Goal: Transaction & Acquisition: Purchase product/service

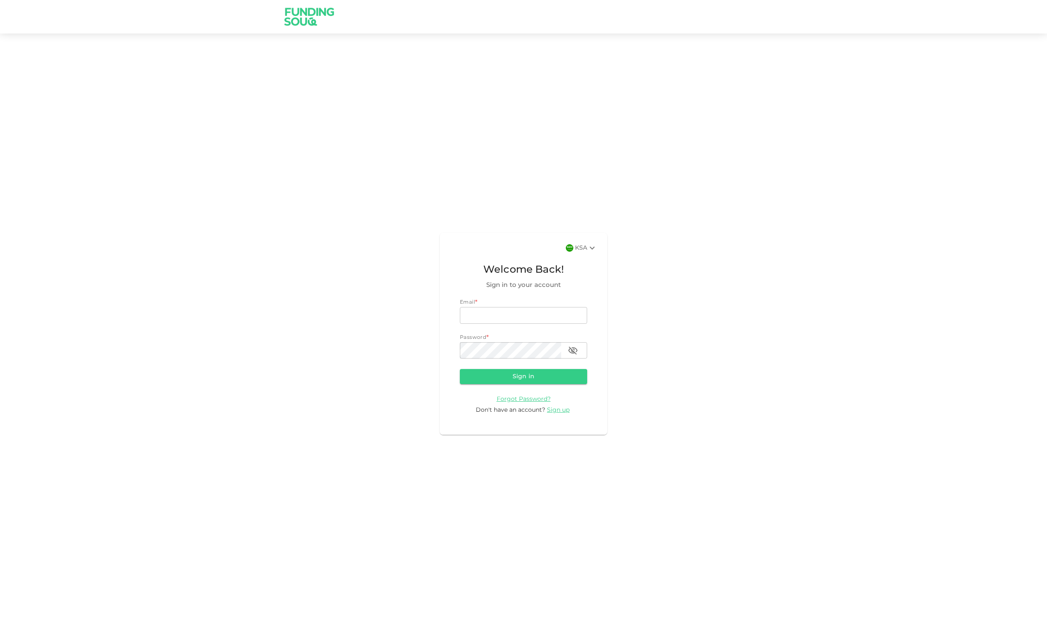
type input "[EMAIL_ADDRESS][DOMAIN_NAME]"
click at [583, 244] on div "KSA" at bounding box center [586, 248] width 22 height 10
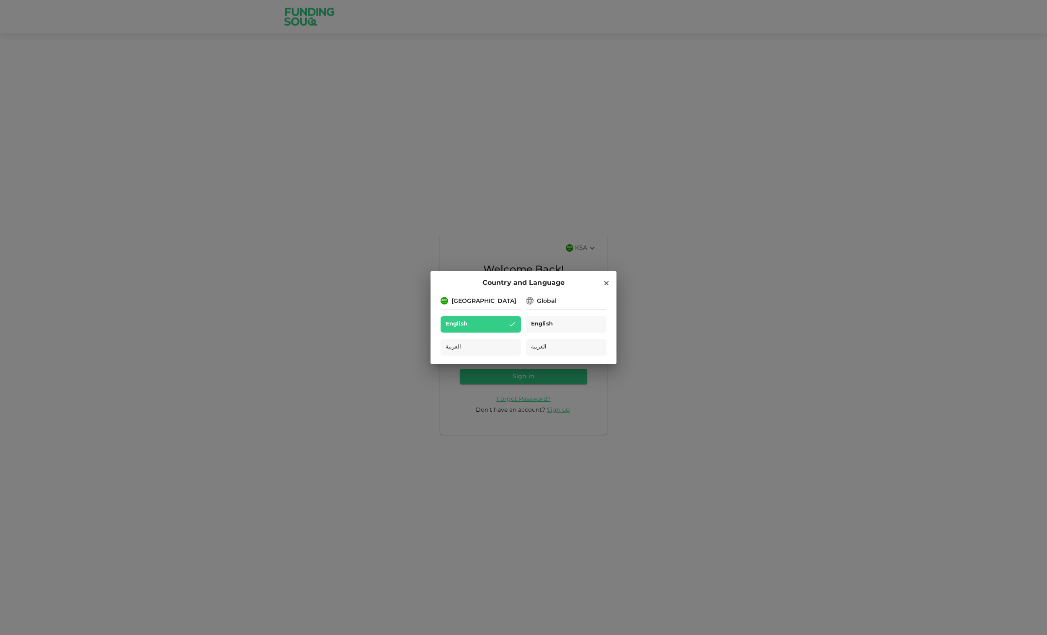
click at [574, 325] on div "English" at bounding box center [566, 324] width 80 height 16
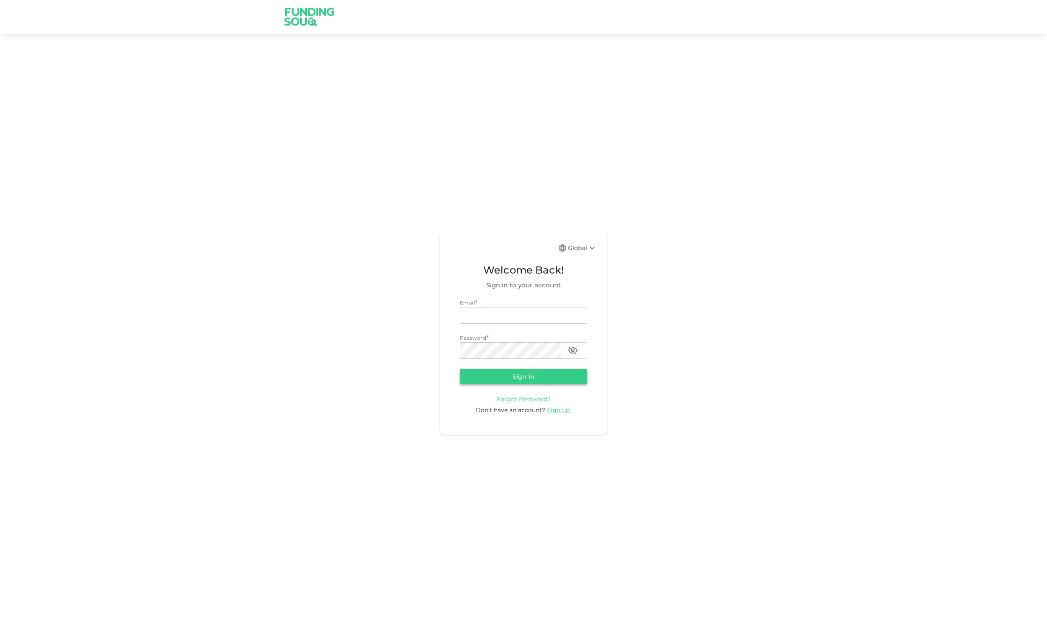
type input "[EMAIL_ADDRESS][DOMAIN_NAME]"
click at [530, 372] on button "Sign in" at bounding box center [523, 376] width 127 height 15
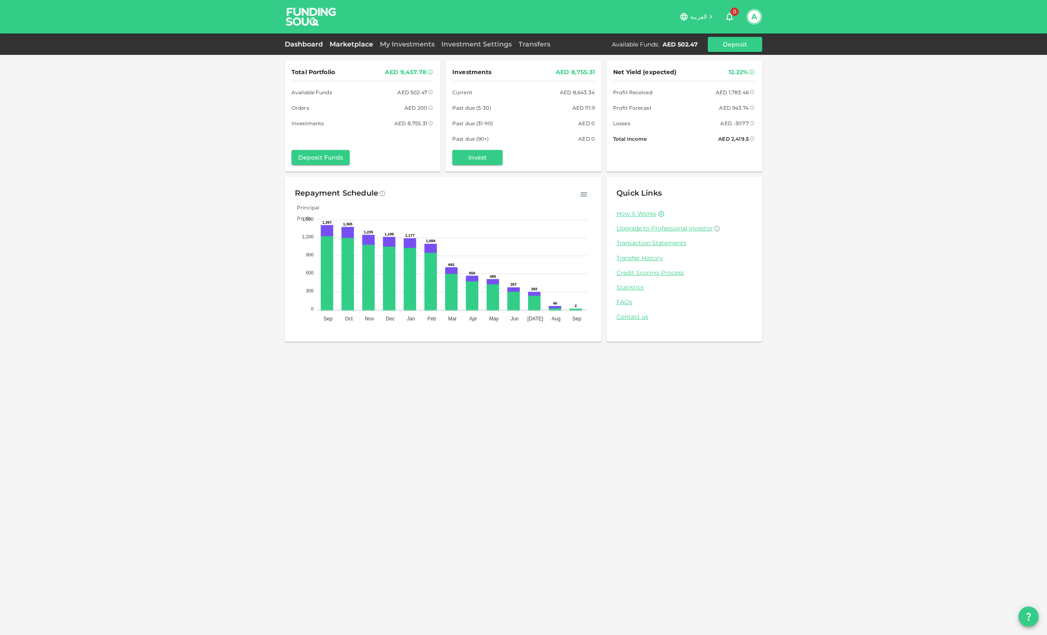
click at [342, 44] on link "Marketplace" at bounding box center [351, 44] width 50 height 8
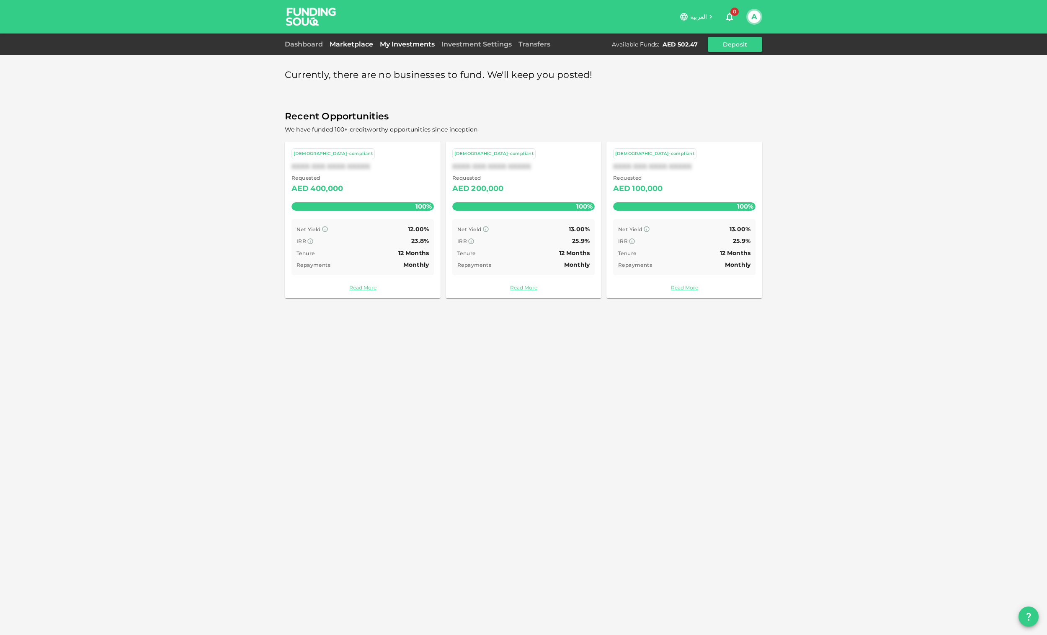
click at [401, 43] on link "My Investments" at bounding box center [407, 44] width 62 height 8
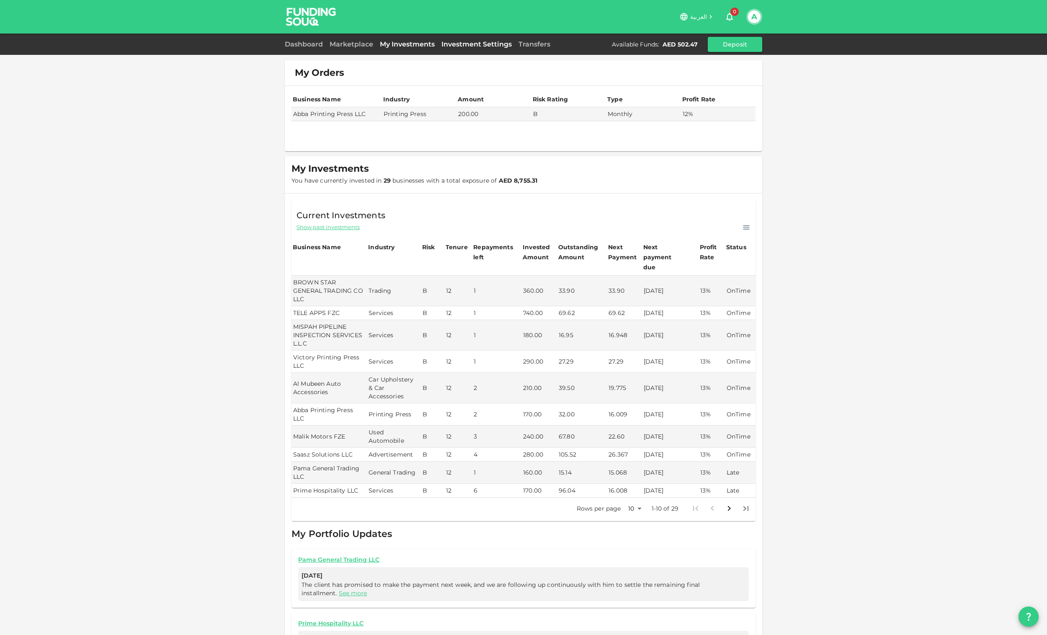
click at [467, 43] on link "Investment Settings" at bounding box center [476, 44] width 77 height 8
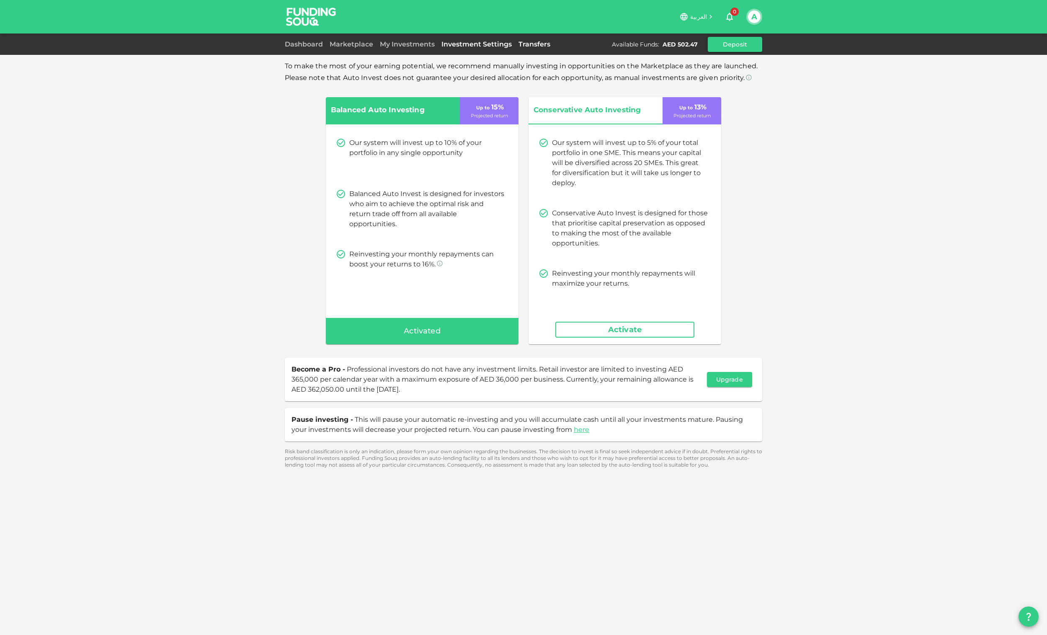
click at [524, 43] on link "Transfers" at bounding box center [534, 44] width 39 height 8
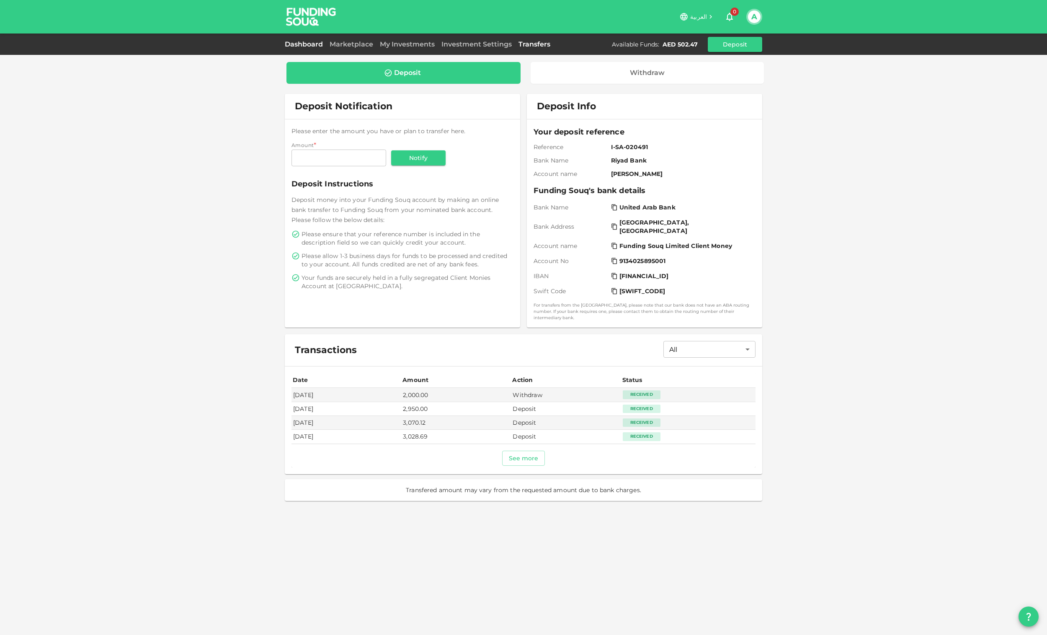
click at [299, 45] on link "Dashboard" at bounding box center [305, 44] width 41 height 8
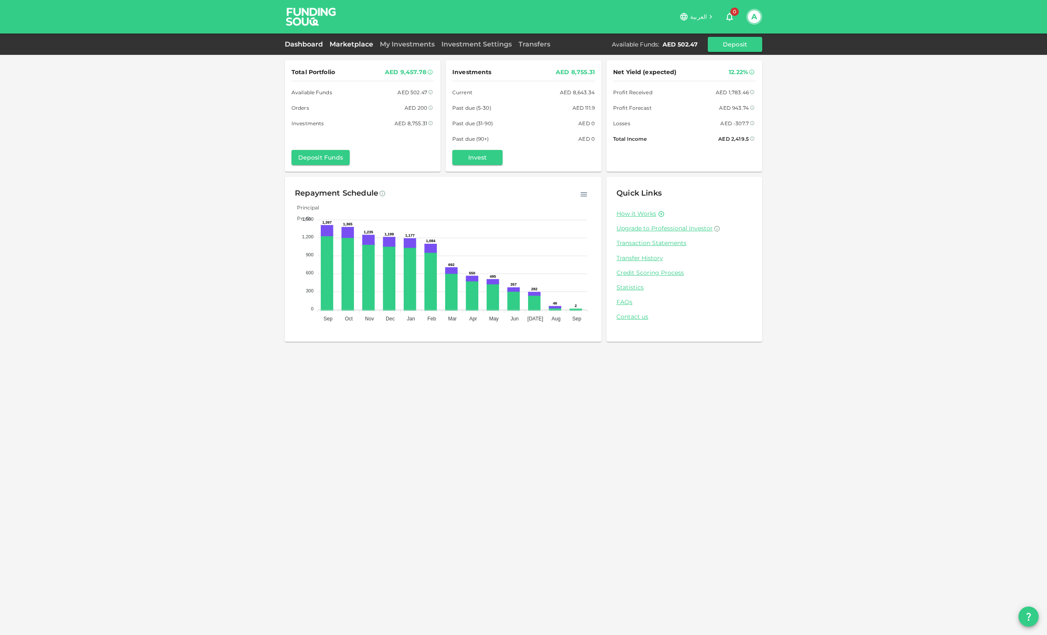
click at [346, 42] on link "Marketplace" at bounding box center [351, 44] width 50 height 8
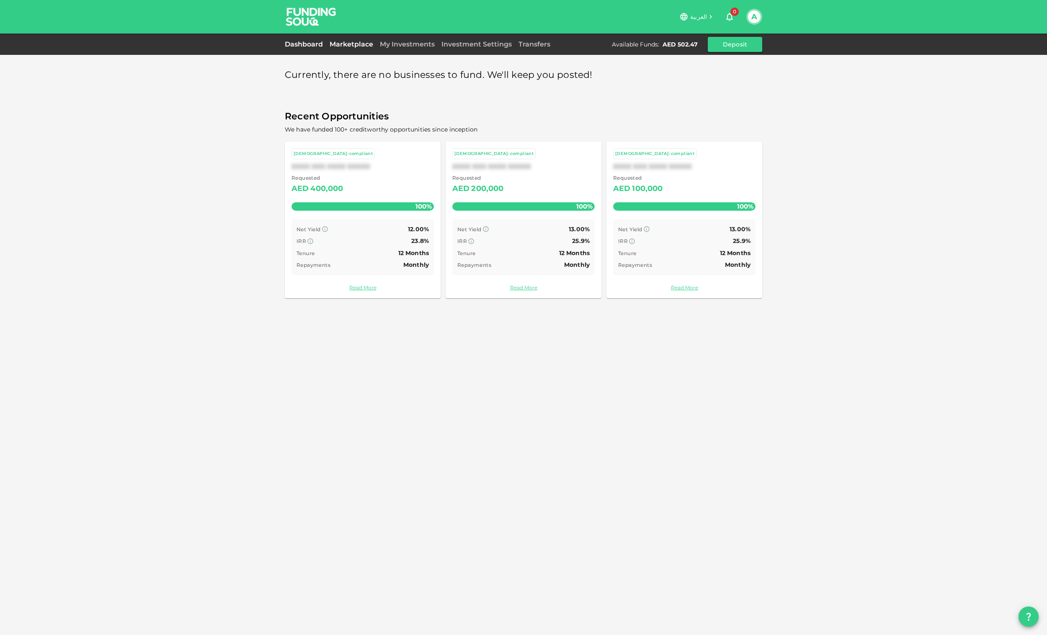
click at [308, 41] on link "Dashboard" at bounding box center [305, 44] width 41 height 8
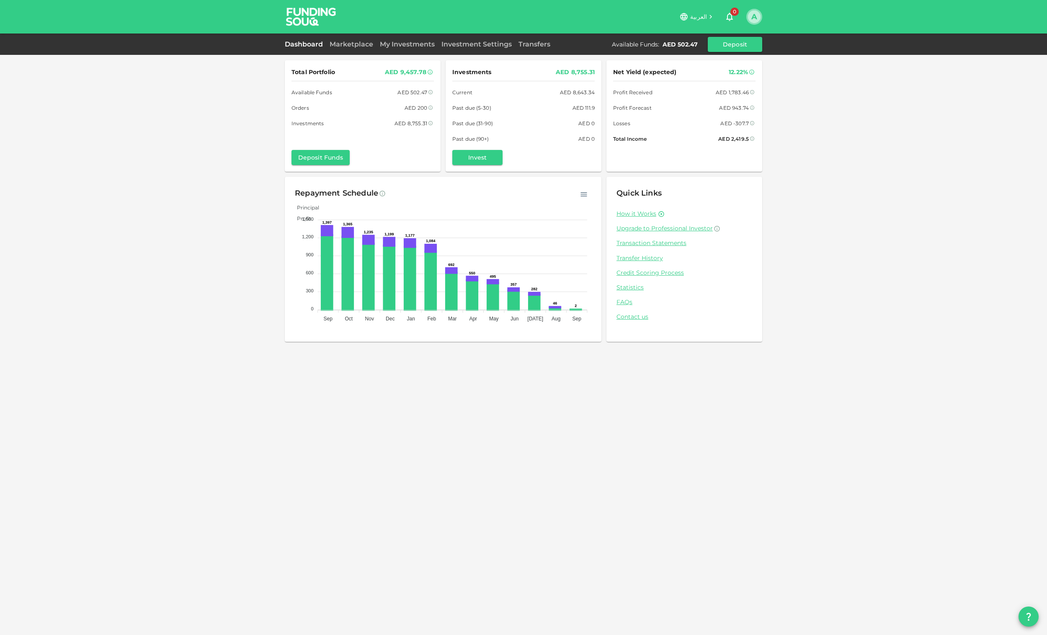
click at [753, 17] on button "A" at bounding box center [754, 16] width 13 height 13
click at [725, 82] on li "Sign Out" at bounding box center [720, 81] width 77 height 13
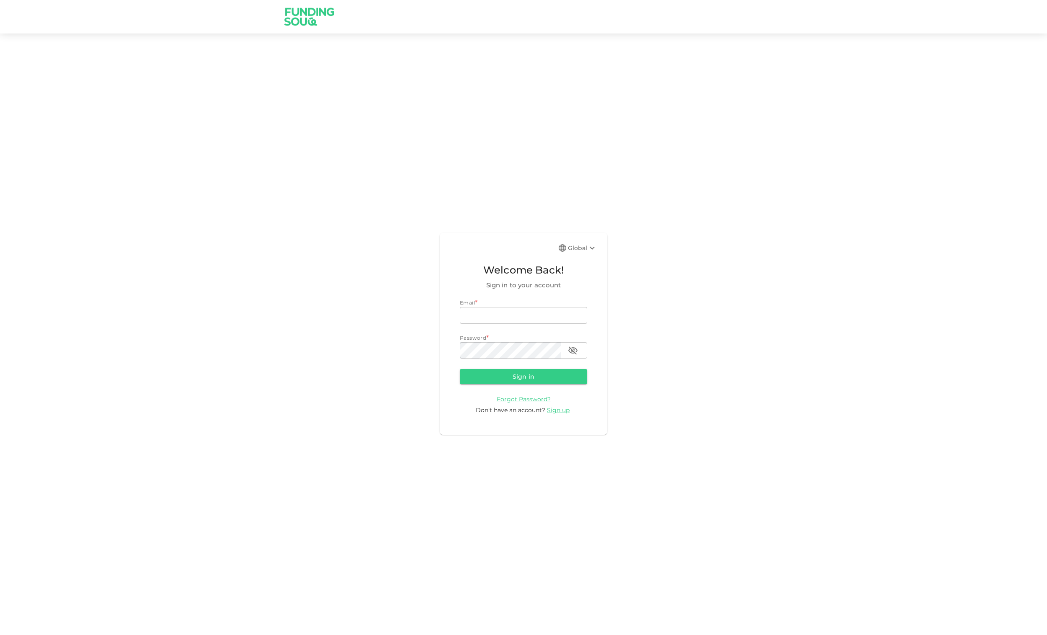
type input "[EMAIL_ADDRESS][DOMAIN_NAME]"
click at [580, 245] on div "Global" at bounding box center [582, 248] width 29 height 10
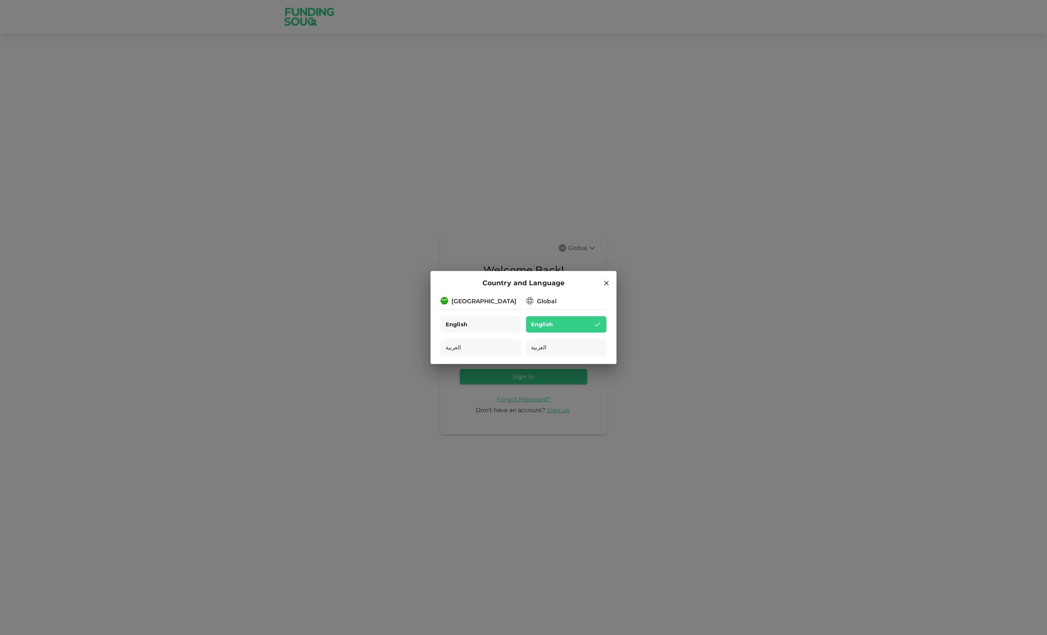
click at [472, 321] on div "English" at bounding box center [480, 324] width 80 height 16
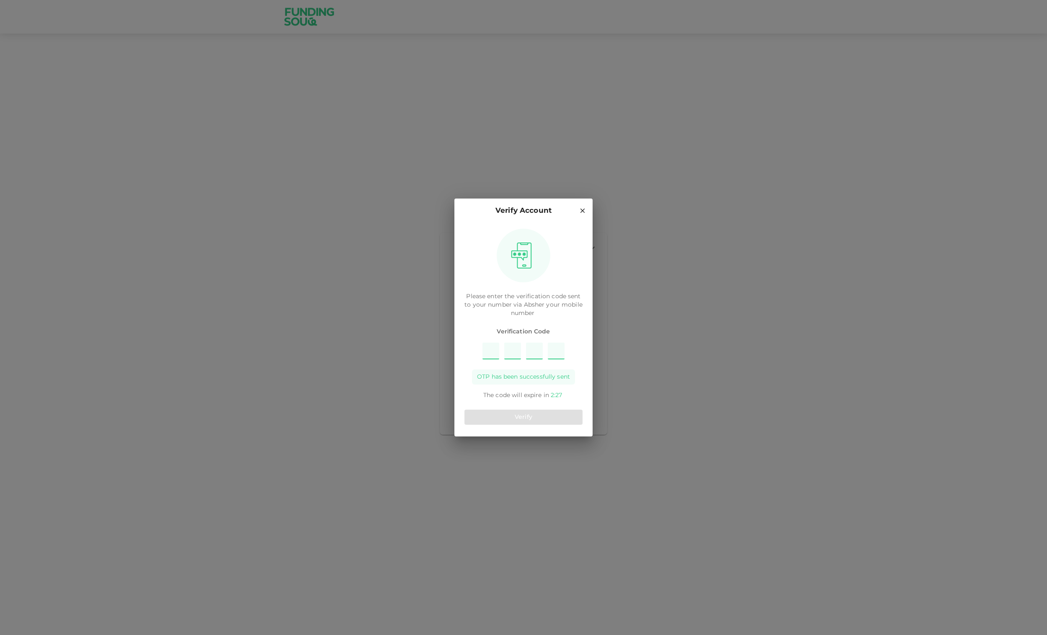
type input "8"
type input "6"
type input "2"
type input "5"
click at [536, 411] on button "Verify" at bounding box center [523, 416] width 118 height 15
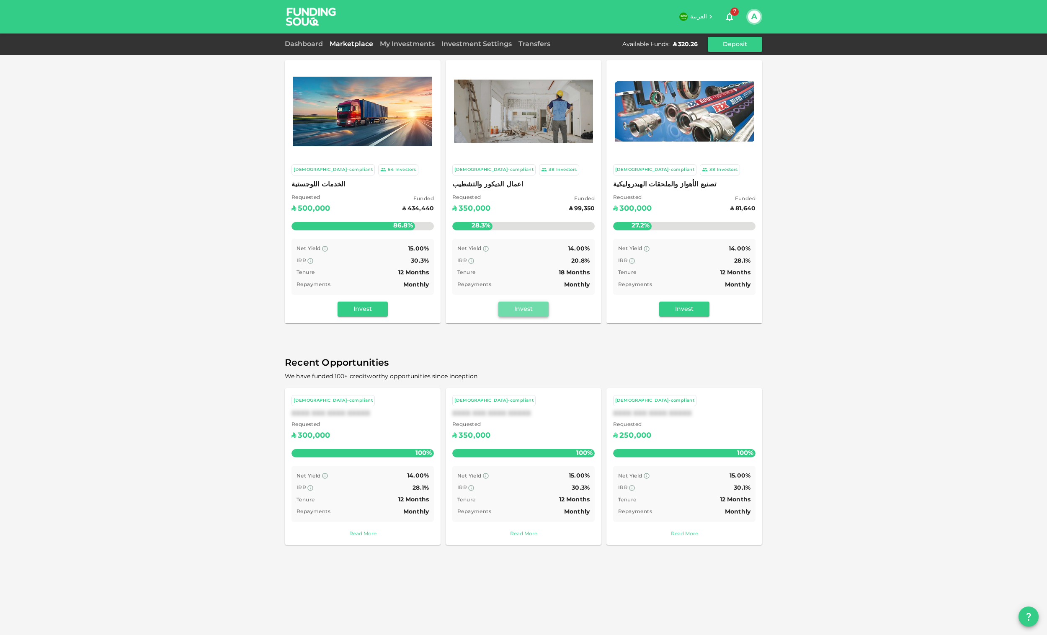
click at [533, 309] on button "Invest" at bounding box center [523, 308] width 50 height 15
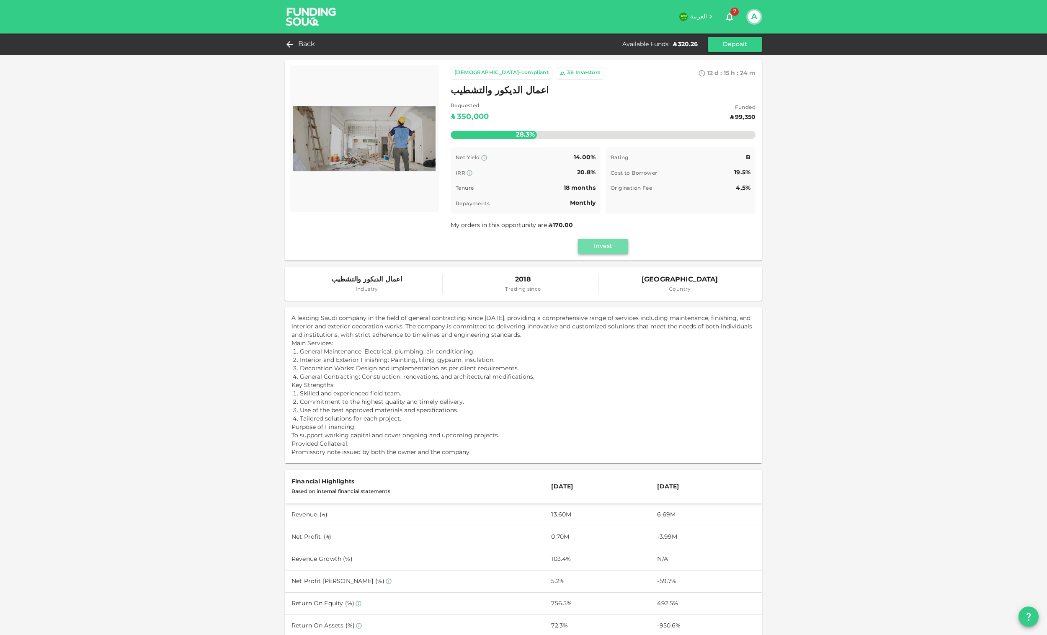
click at [604, 243] on button "Invest" at bounding box center [603, 246] width 50 height 15
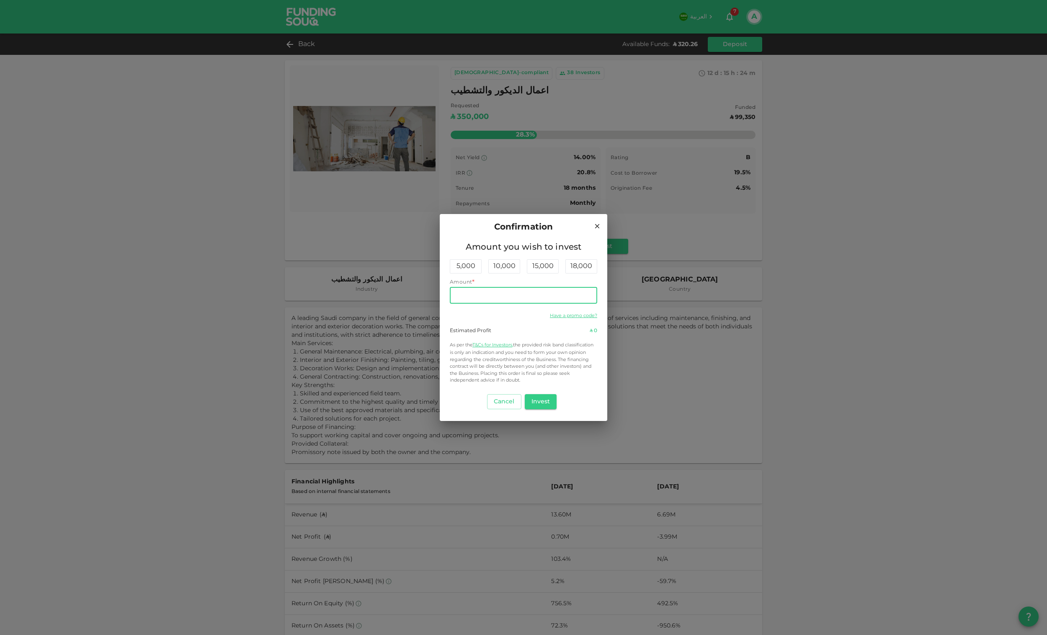
click at [527, 296] on input "Amount" at bounding box center [523, 295] width 147 height 17
type input "120"
click at [540, 406] on button "Invest" at bounding box center [541, 401] width 32 height 15
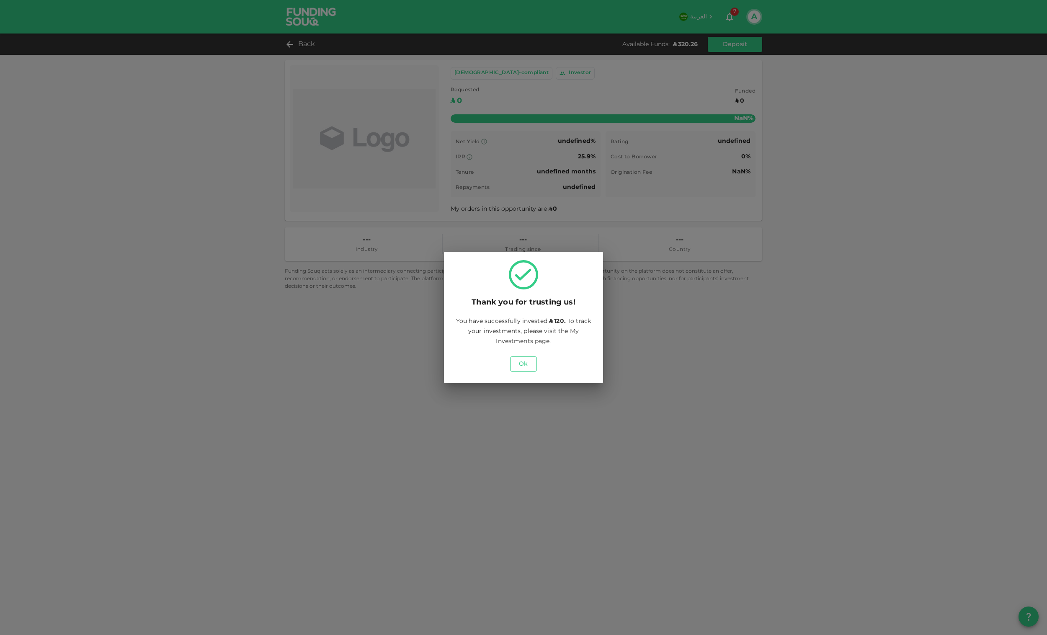
click at [535, 361] on button "Ok" at bounding box center [523, 363] width 27 height 15
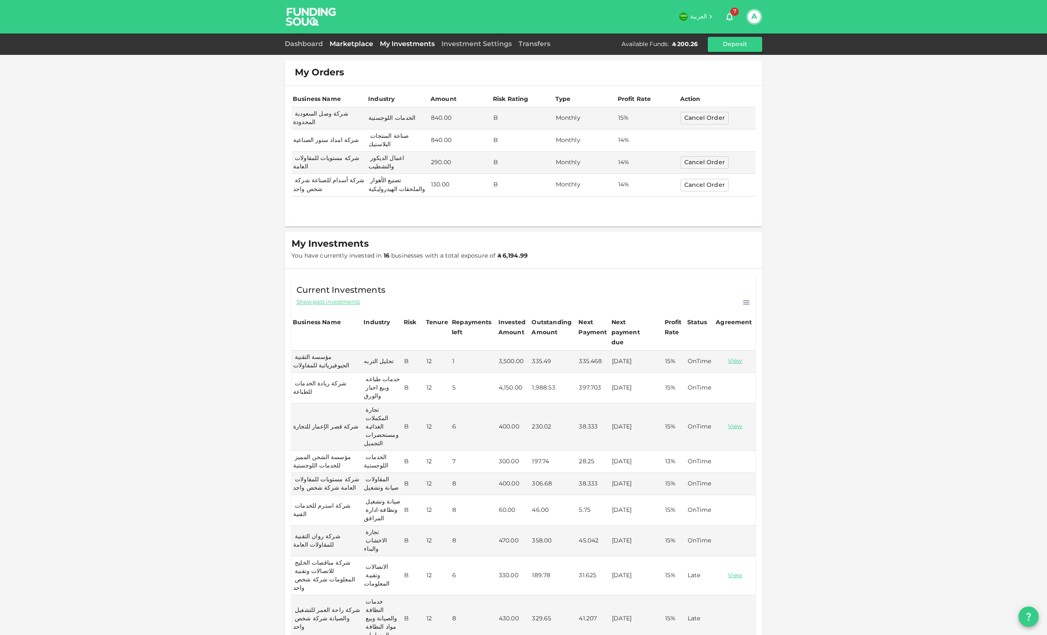
click at [357, 43] on link "Marketplace" at bounding box center [351, 44] width 50 height 6
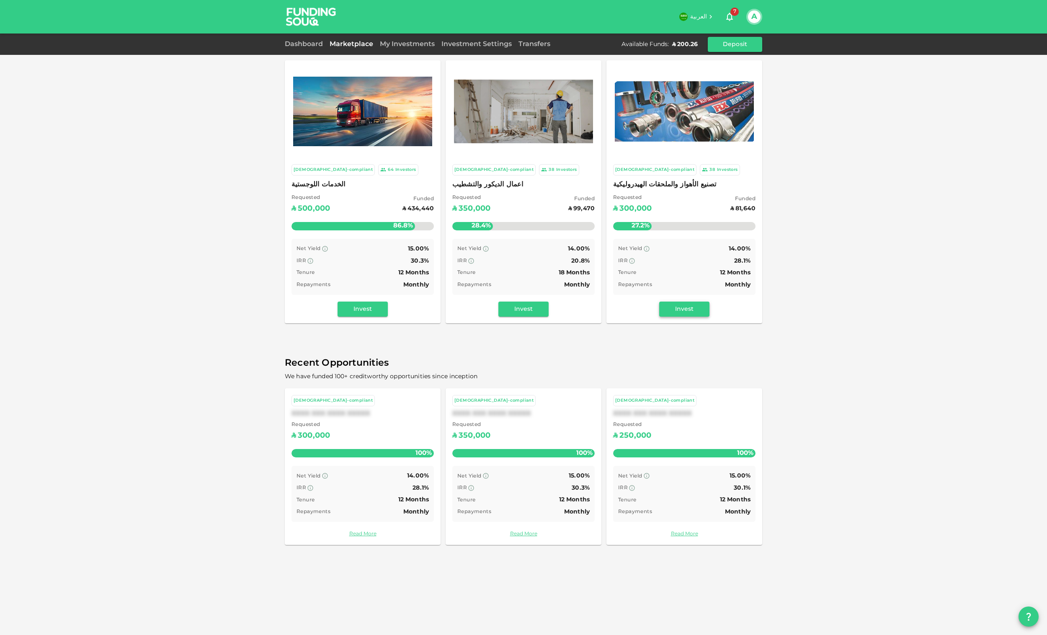
click at [698, 304] on button "Invest" at bounding box center [684, 308] width 50 height 15
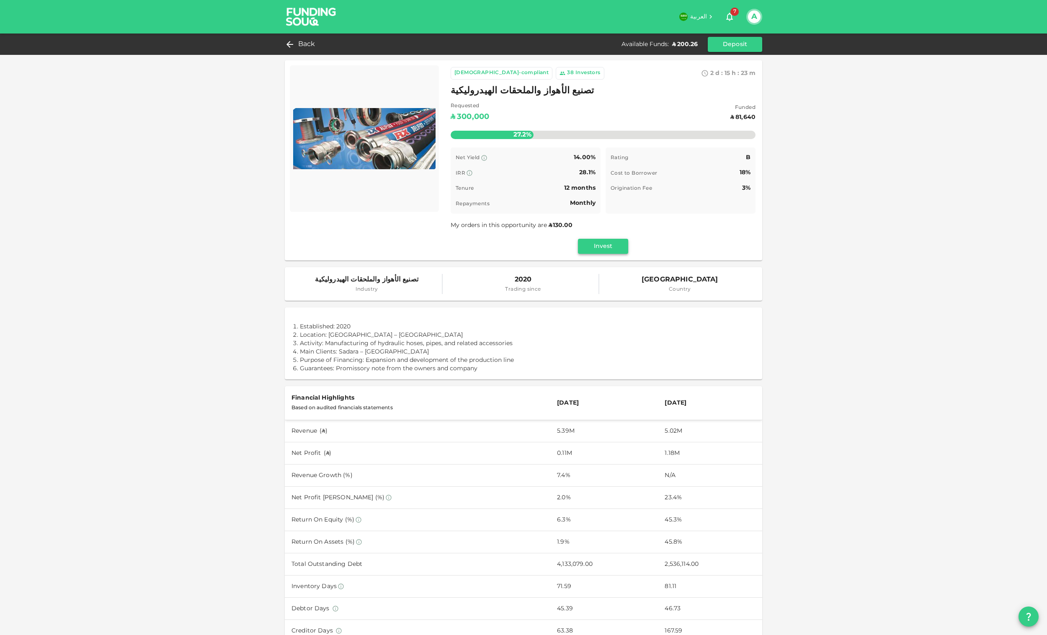
click at [608, 246] on button "Invest" at bounding box center [603, 246] width 50 height 15
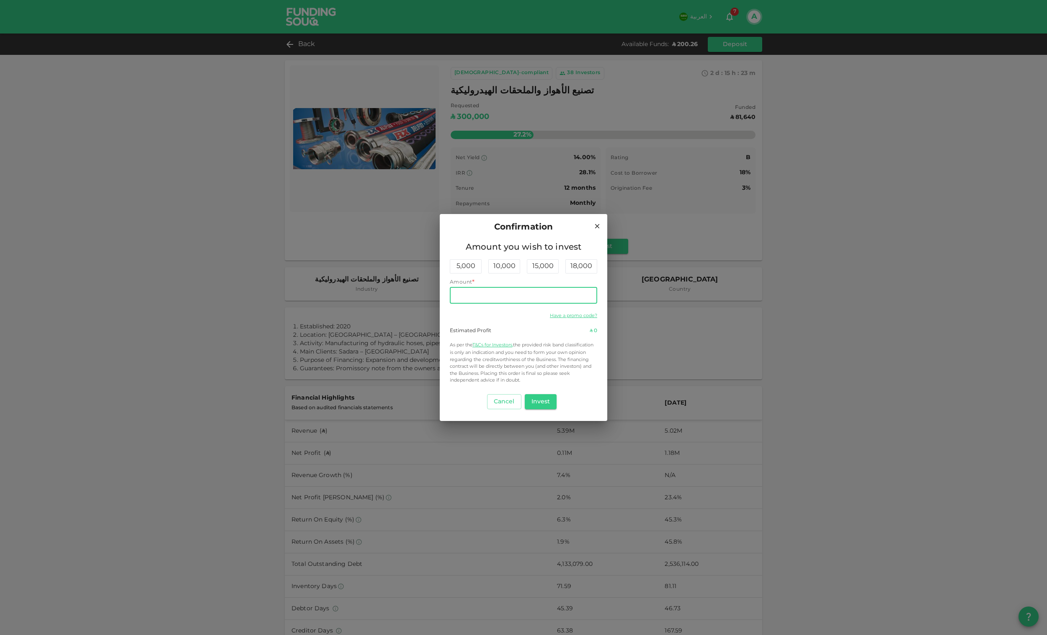
click at [530, 294] on input "Amount" at bounding box center [523, 295] width 147 height 17
type input "200"
click at [543, 399] on button "Invest" at bounding box center [541, 401] width 32 height 15
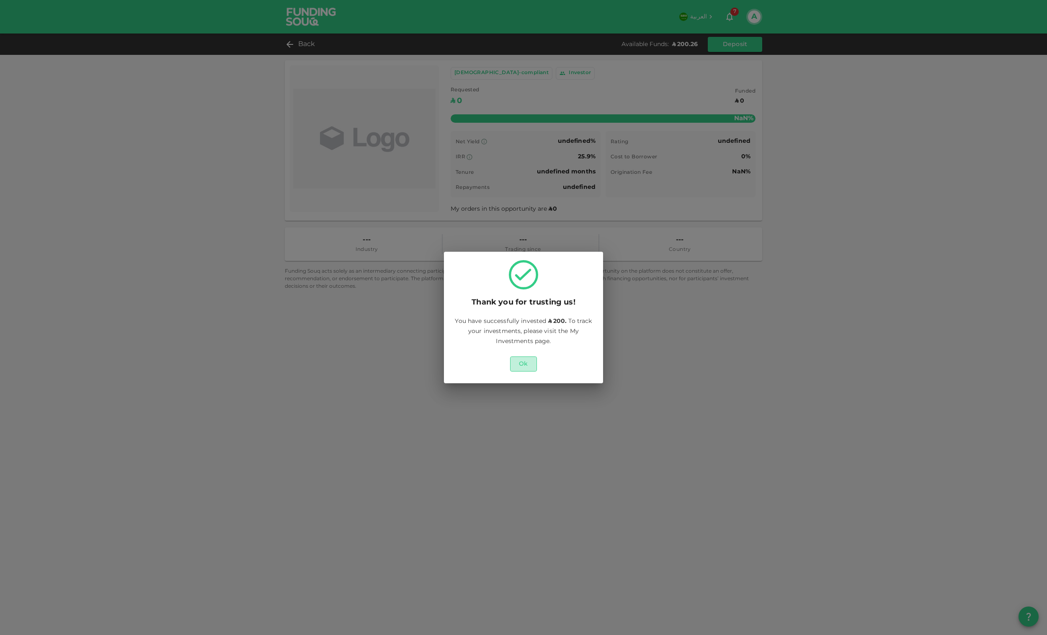
click at [520, 360] on button "Ok" at bounding box center [523, 363] width 27 height 15
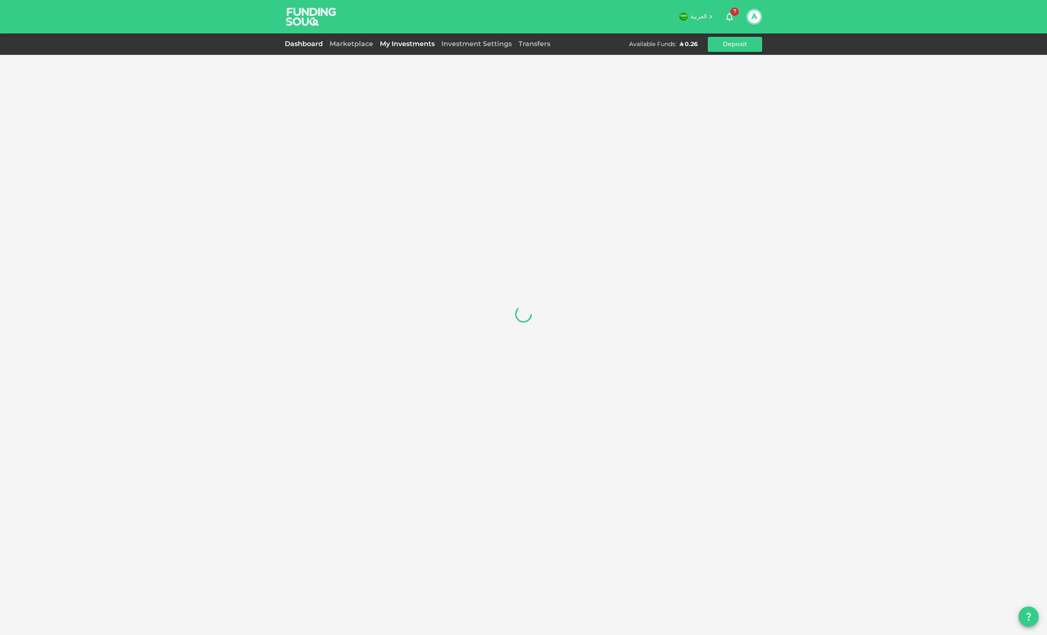
click at [303, 45] on link "Dashboard" at bounding box center [305, 44] width 41 height 6
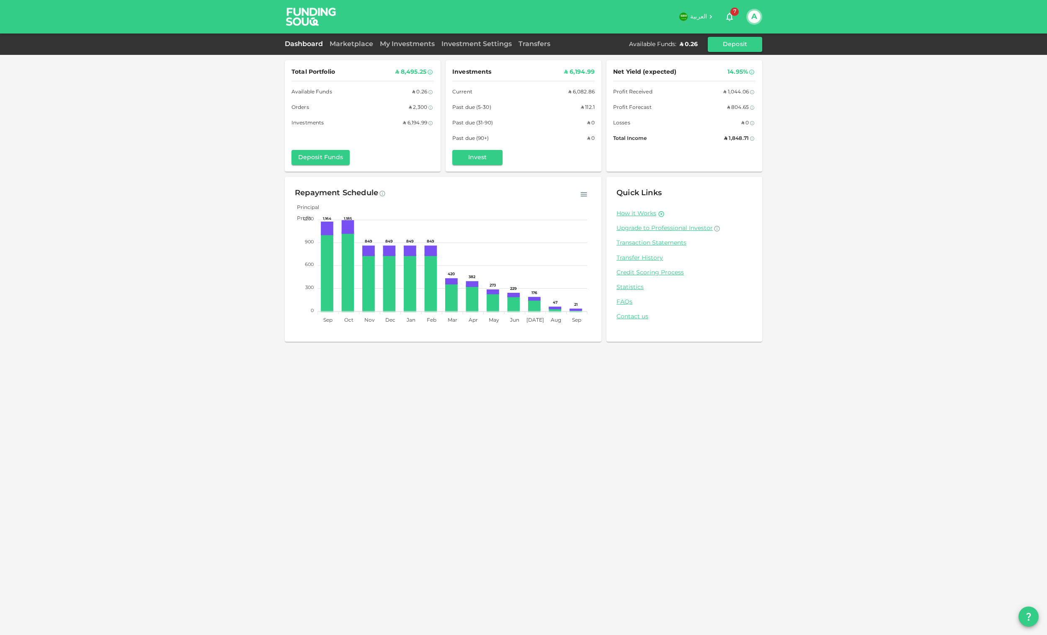
click at [345, 40] on div "Marketplace" at bounding box center [351, 44] width 50 height 10
click at [381, 45] on link "My Investments" at bounding box center [407, 44] width 62 height 6
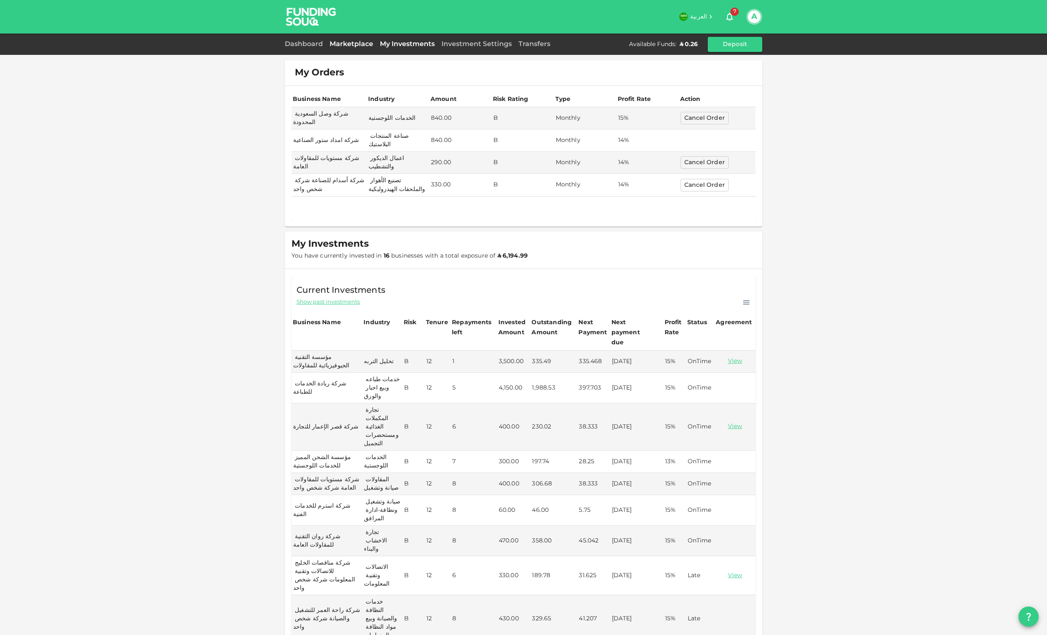
click at [350, 45] on link "Marketplace" at bounding box center [351, 44] width 50 height 6
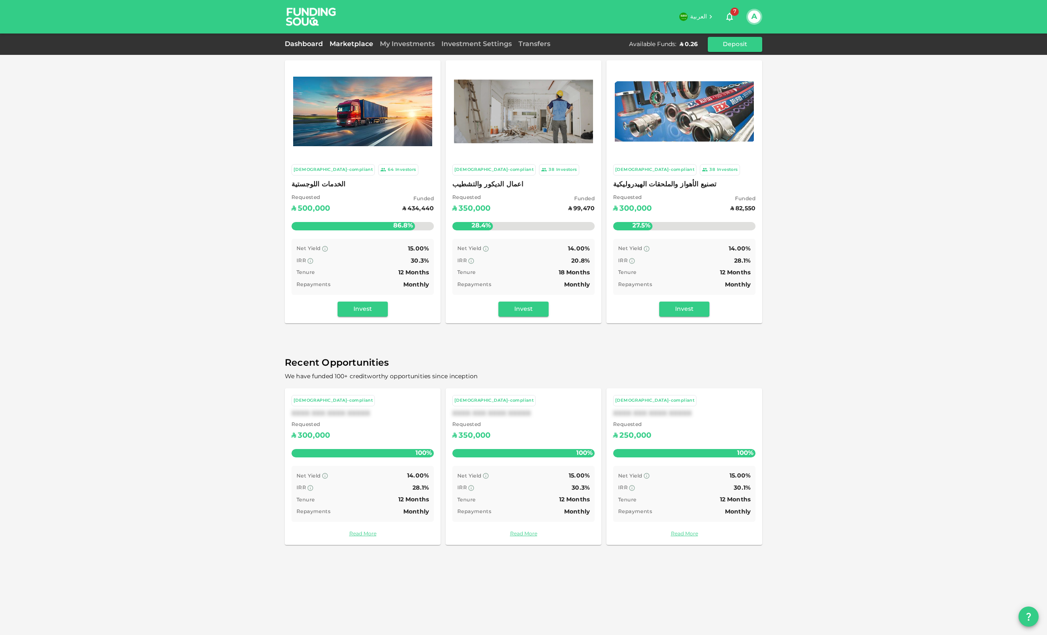
click at [319, 43] on link "Dashboard" at bounding box center [305, 44] width 41 height 6
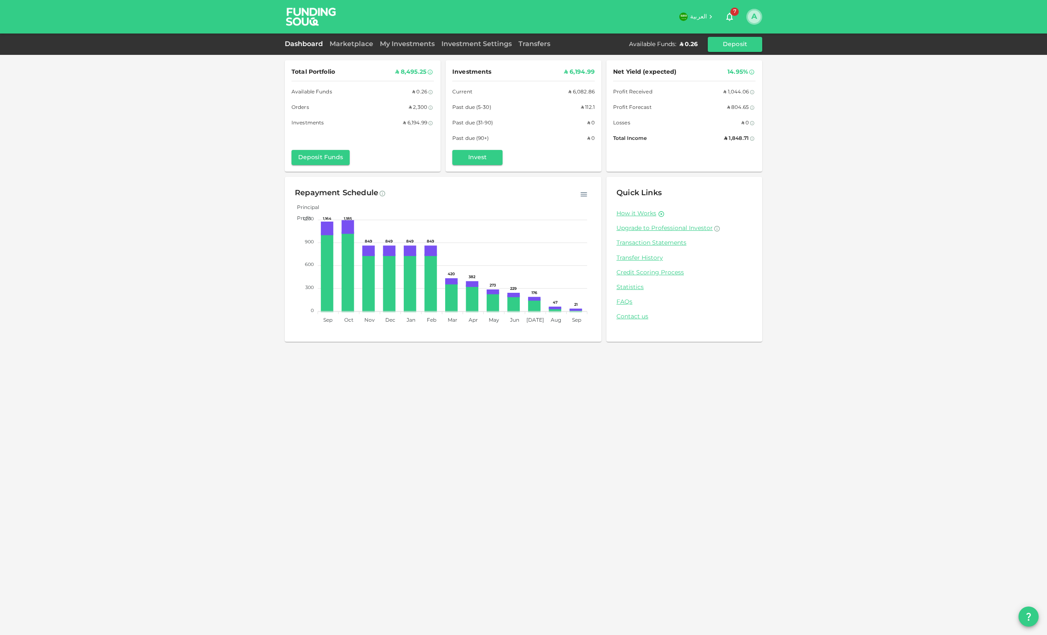
click at [754, 20] on button "A" at bounding box center [754, 16] width 13 height 13
click at [705, 80] on div "Sign Out" at bounding box center [699, 81] width 27 height 8
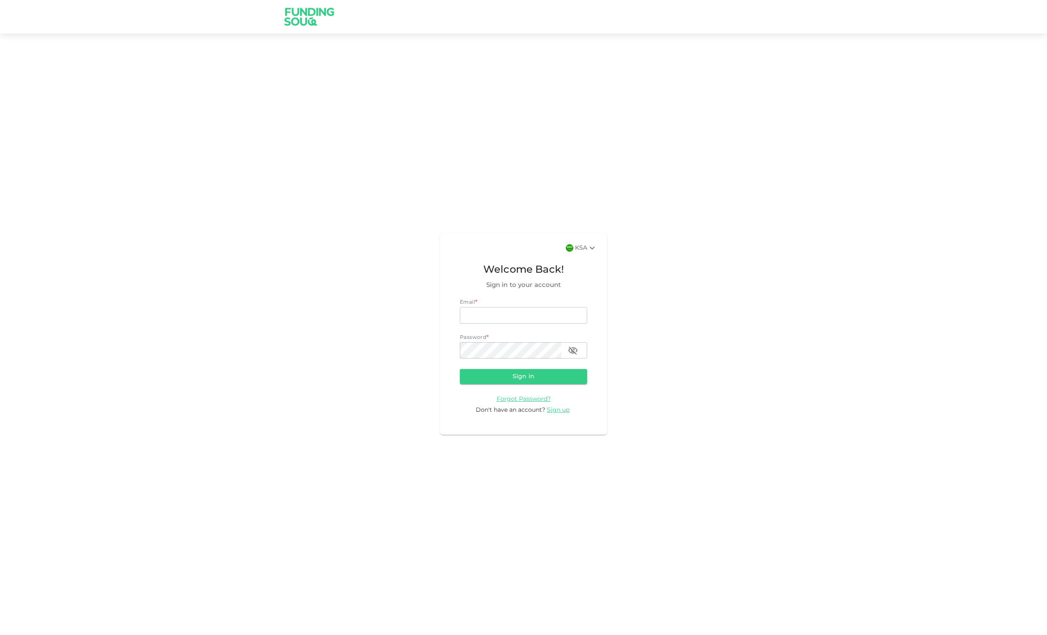
type input "[EMAIL_ADDRESS][DOMAIN_NAME]"
